Goal: Information Seeking & Learning: Learn about a topic

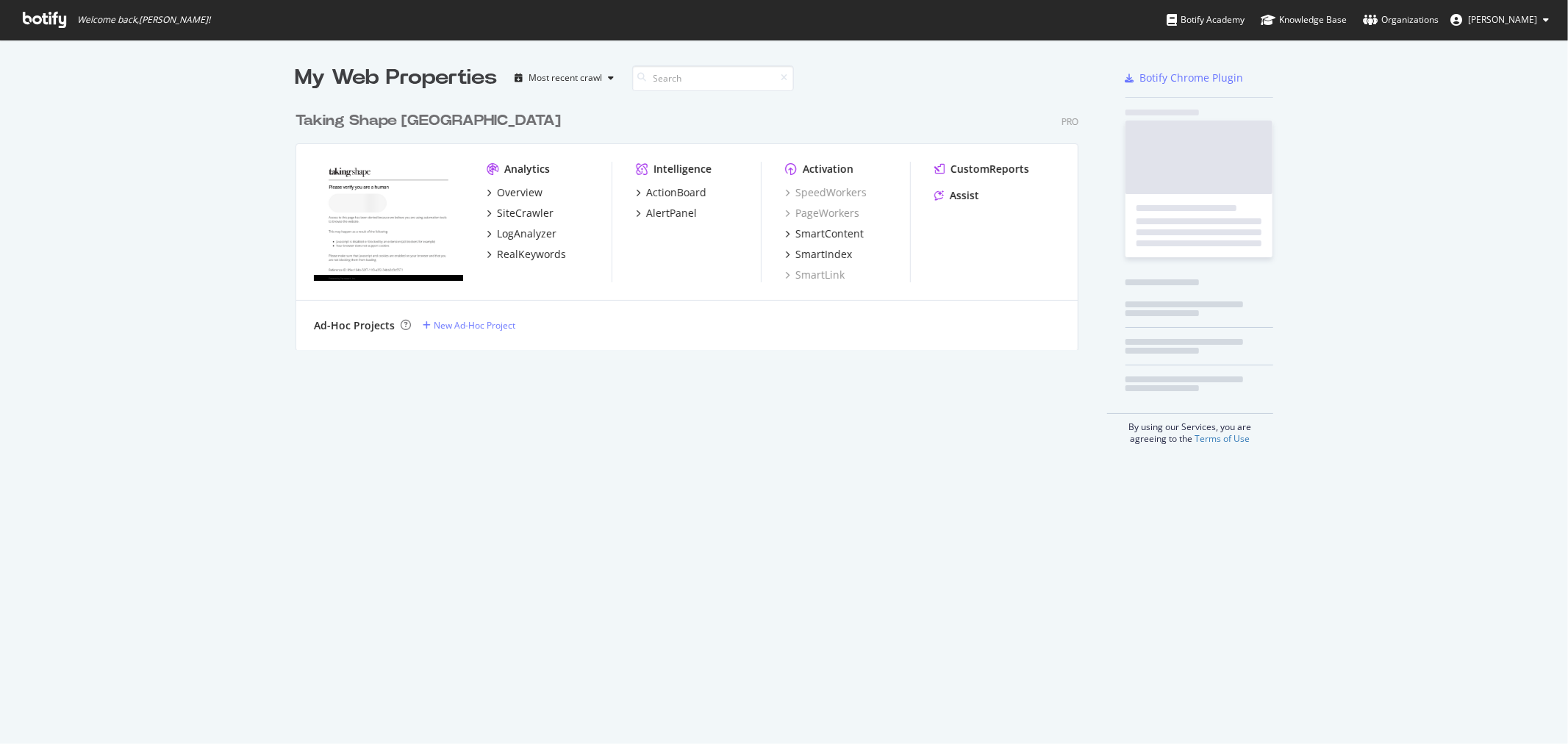
scroll to position [730, 1539]
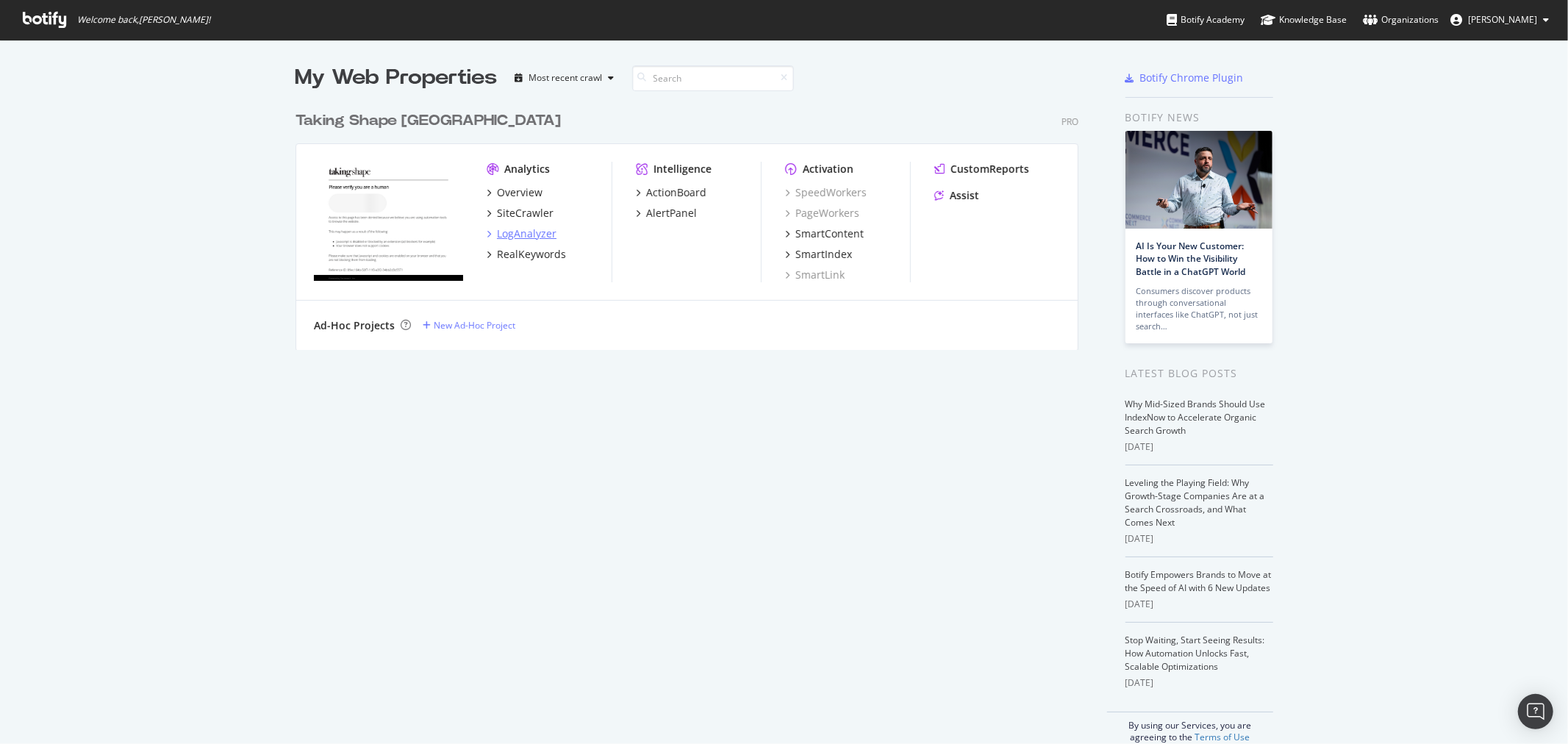
click at [530, 237] on div "LogAnalyzer" at bounding box center [527, 234] width 60 height 15
